Goal: Information Seeking & Learning: Compare options

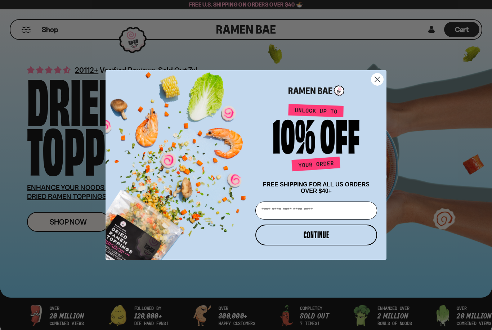
click at [380, 81] on icon "Close dialog" at bounding box center [377, 79] width 5 height 5
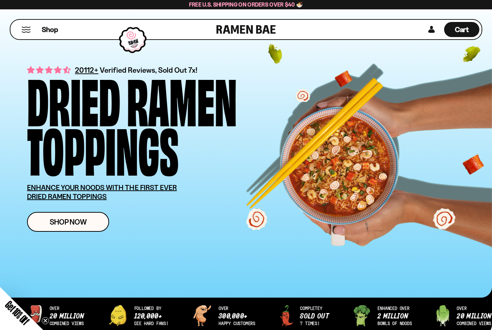
click at [27, 30] on button "Mobile Menu Trigger" at bounding box center [26, 30] width 10 height 6
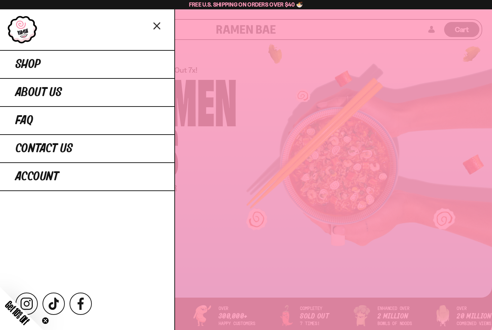
click at [38, 67] on span "Shop" at bounding box center [27, 64] width 25 height 13
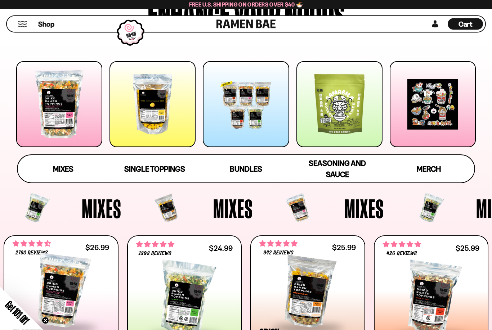
scroll to position [74, 0]
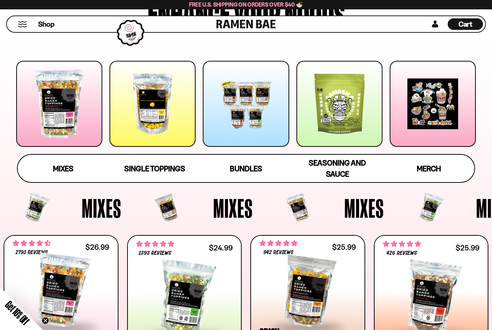
click at [57, 169] on span "Mixes" at bounding box center [63, 168] width 21 height 9
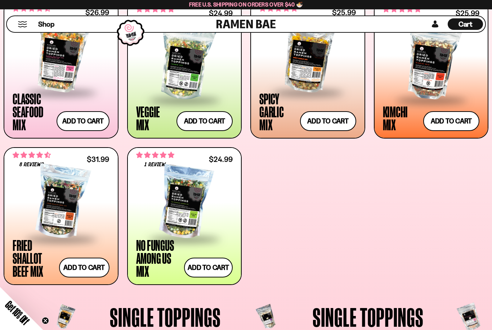
scroll to position [302, 0]
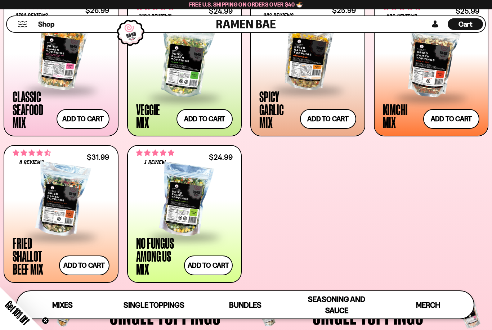
click at [286, 70] on div at bounding box center [307, 54] width 97 height 72
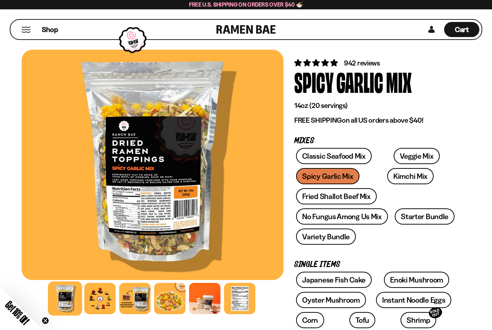
scroll to position [10, 0]
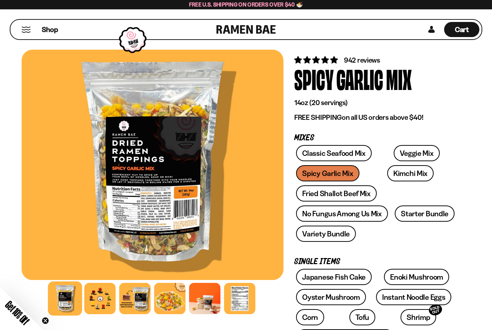
click at [241, 299] on div at bounding box center [239, 298] width 31 height 31
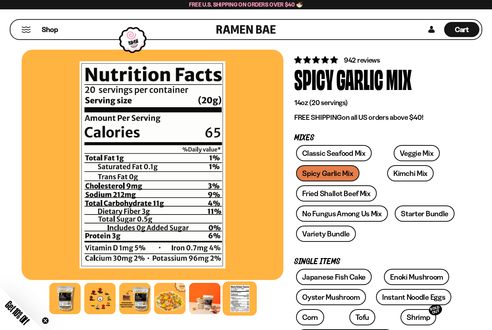
click at [205, 301] on div at bounding box center [204, 298] width 31 height 31
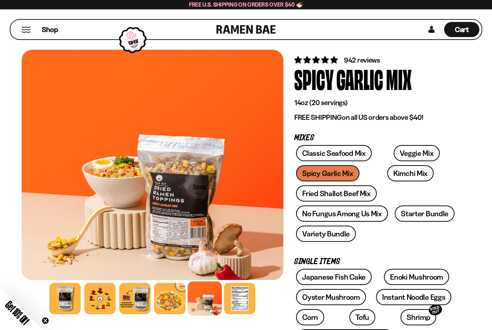
click at [170, 304] on div at bounding box center [169, 298] width 31 height 31
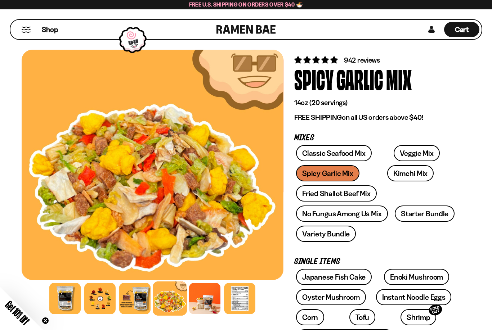
click at [139, 304] on div at bounding box center [134, 298] width 31 height 31
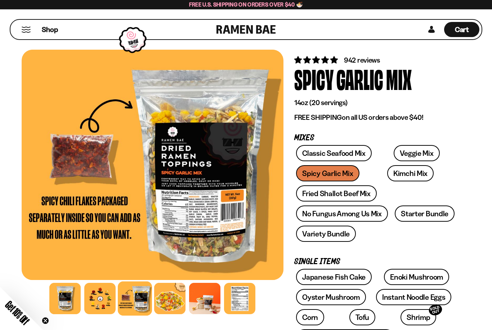
click at [208, 204] on div at bounding box center [153, 165] width 262 height 231
click at [95, 299] on div at bounding box center [99, 298] width 31 height 31
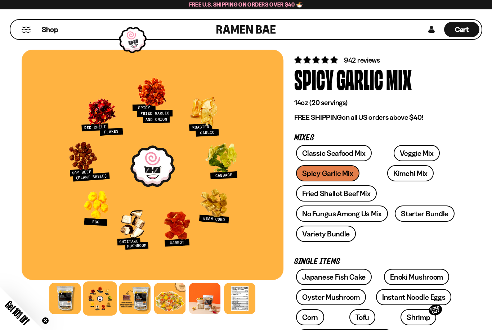
click at [312, 193] on link "Fried Shallot Beef Mix" at bounding box center [336, 193] width 80 height 16
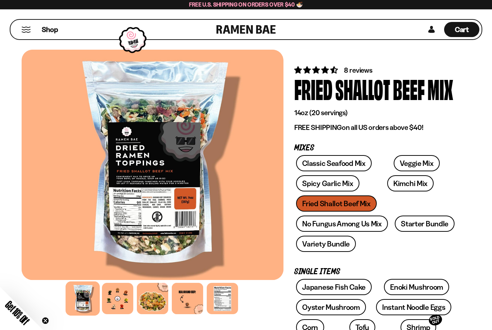
click at [114, 303] on div at bounding box center [117, 298] width 31 height 31
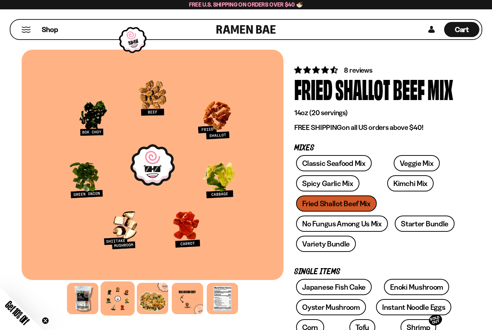
click at [333, 223] on link "No Fungus Among Us Mix" at bounding box center [341, 224] width 91 height 16
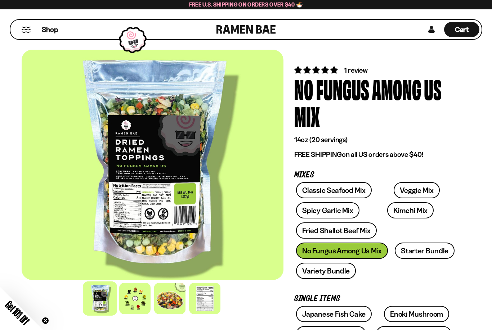
click at [140, 305] on div at bounding box center [134, 298] width 31 height 31
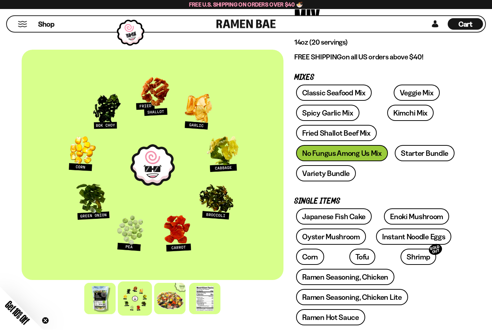
scroll to position [98, 0]
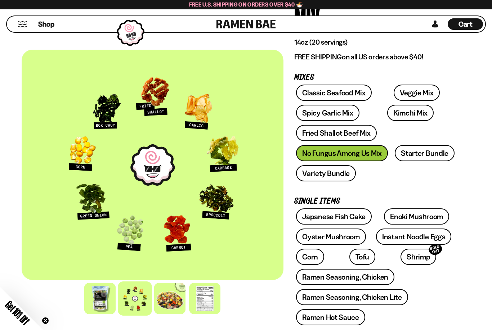
click at [404, 220] on link "Enoki Mushroom" at bounding box center [416, 217] width 65 height 16
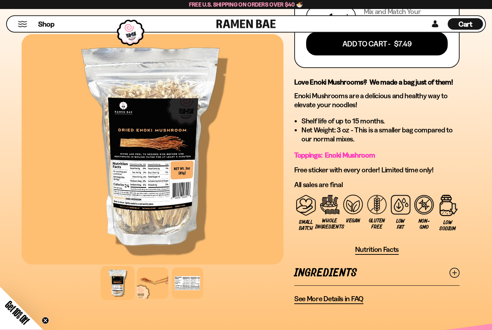
scroll to position [413, 0]
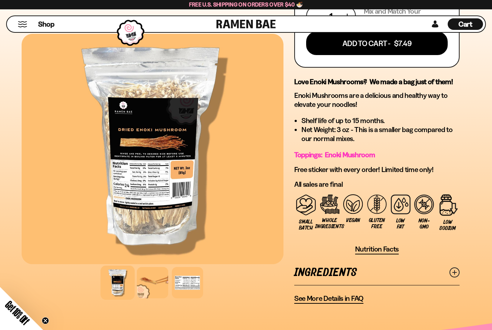
click at [187, 293] on div at bounding box center [187, 282] width 31 height 31
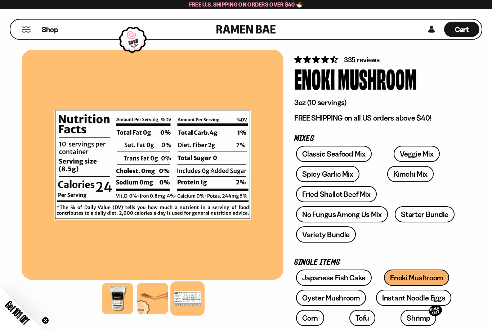
scroll to position [0, 0]
